Goal: Go to known website: Go to known website

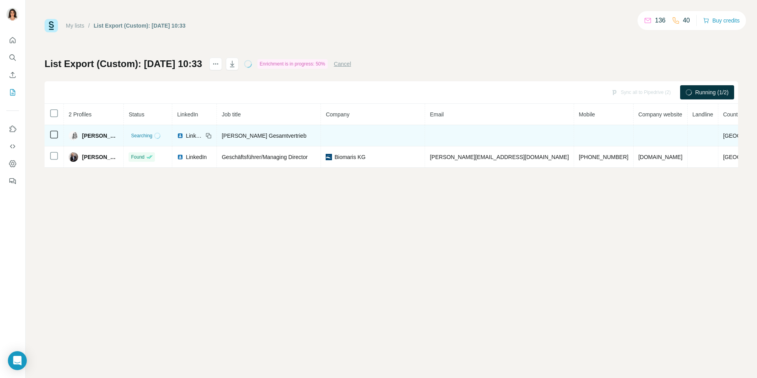
click at [203, 137] on span "LinkedIn" at bounding box center [194, 136] width 17 height 8
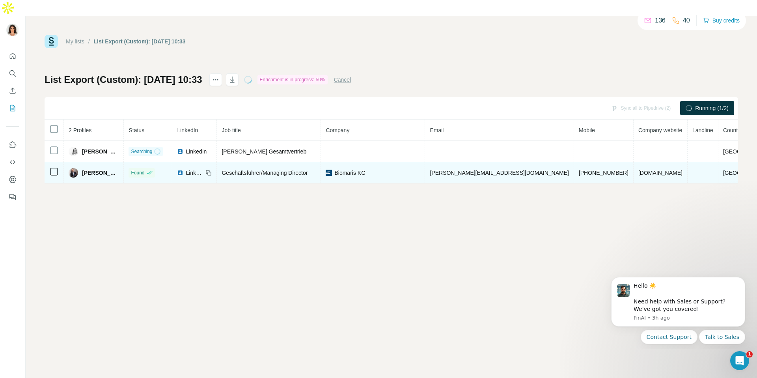
click at [203, 169] on span "LinkedIn" at bounding box center [194, 173] width 17 height 8
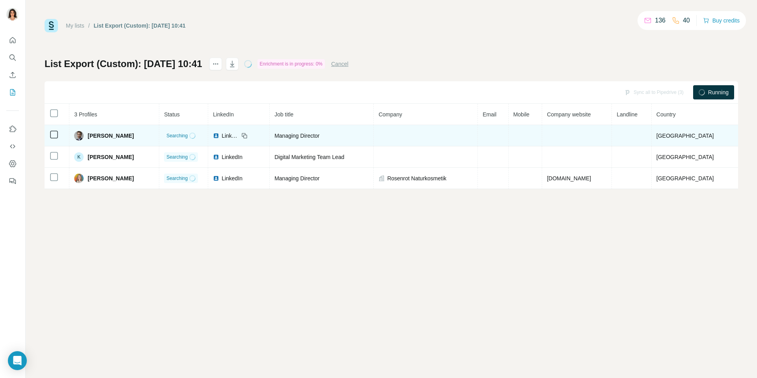
click at [239, 136] on span "LinkedIn" at bounding box center [230, 136] width 17 height 8
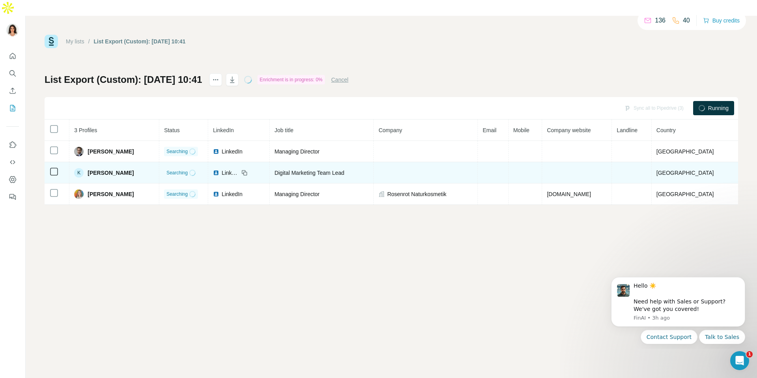
click at [236, 169] on span "LinkedIn" at bounding box center [230, 173] width 17 height 8
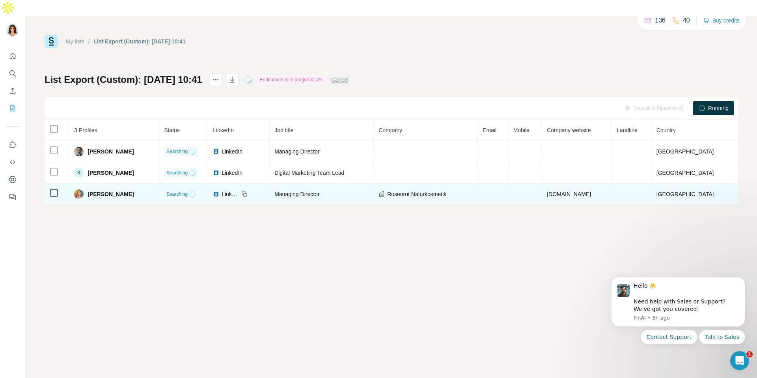
click at [239, 190] on span "LinkedIn" at bounding box center [230, 194] width 17 height 8
